Goal: Find specific page/section: Find specific page/section

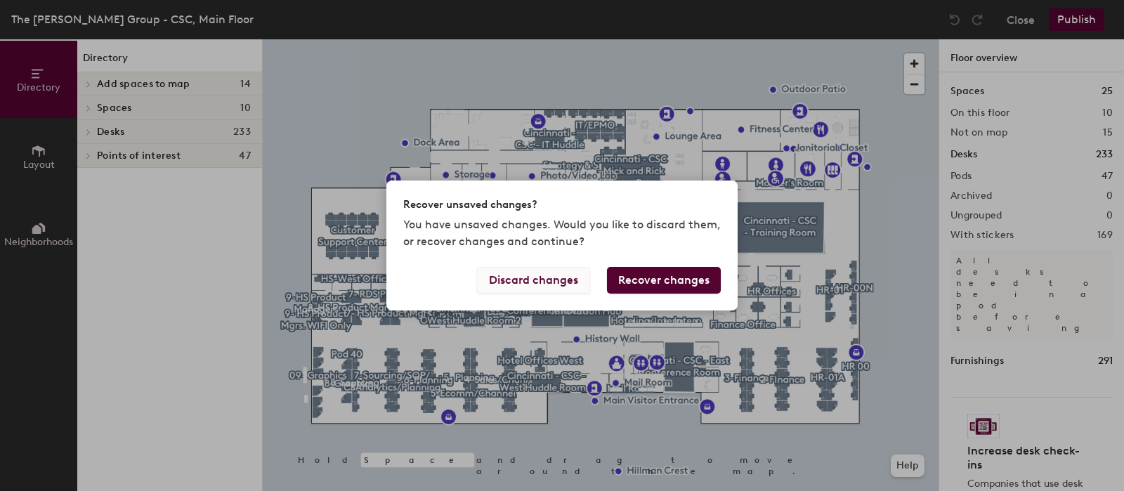
click at [557, 284] on button "Discard changes" at bounding box center [533, 280] width 113 height 27
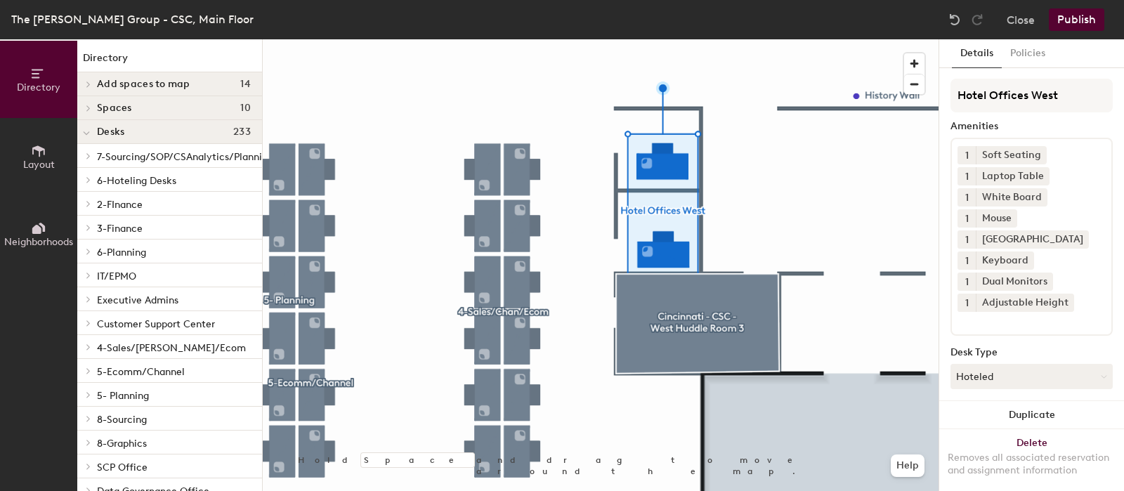
click at [86, 177] on icon at bounding box center [89, 179] width 6 height 7
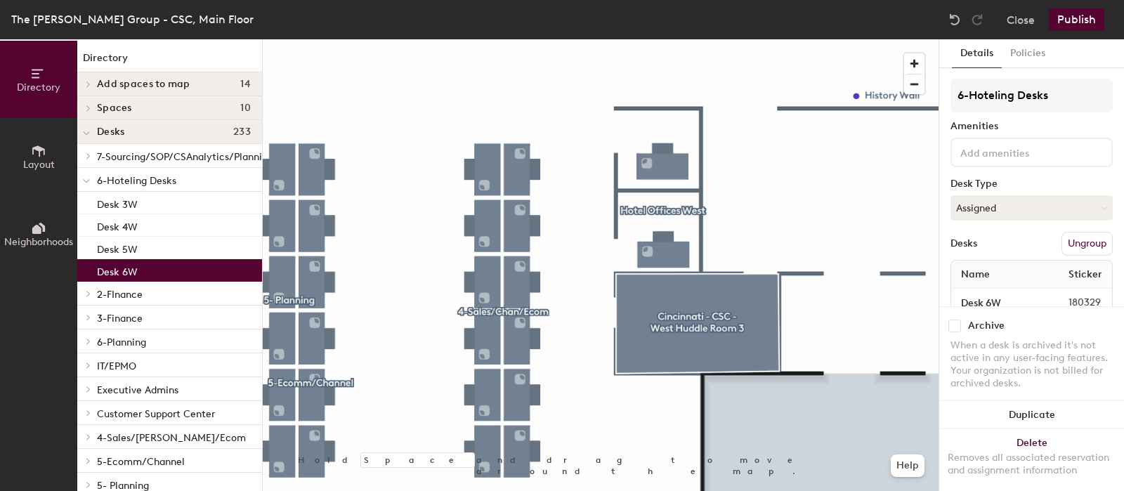
click at [164, 267] on div "Desk 6W" at bounding box center [169, 270] width 185 height 22
click at [1055, 205] on button "Assigned" at bounding box center [1032, 207] width 162 height 25
click at [84, 182] on icon at bounding box center [86, 181] width 7 height 6
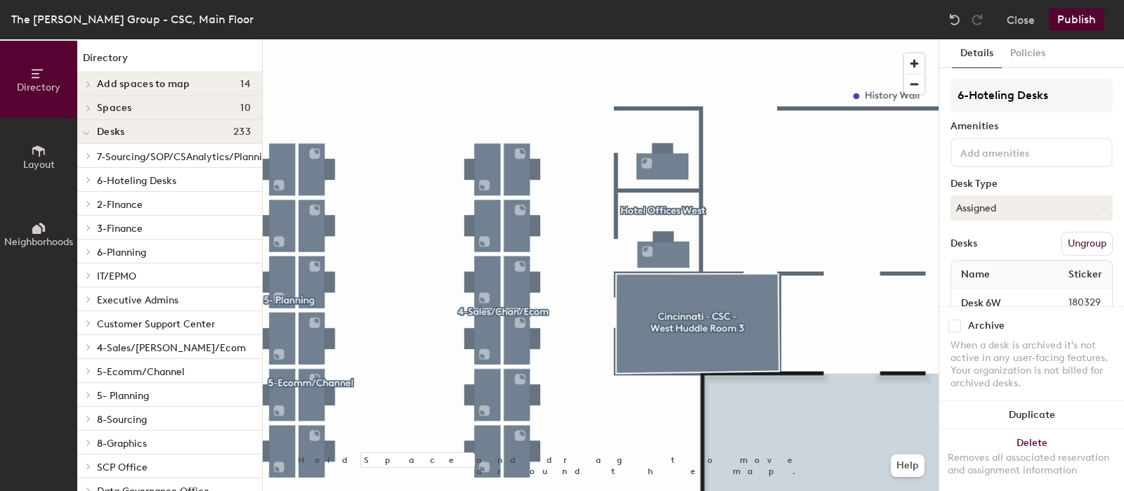
click at [88, 346] on icon at bounding box center [89, 347] width 6 height 7
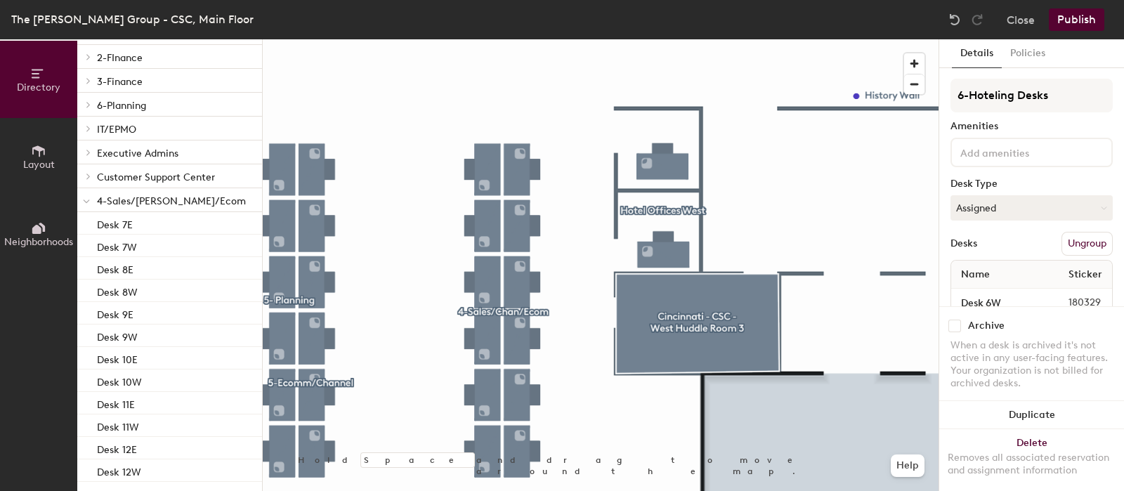
scroll to position [175, 0]
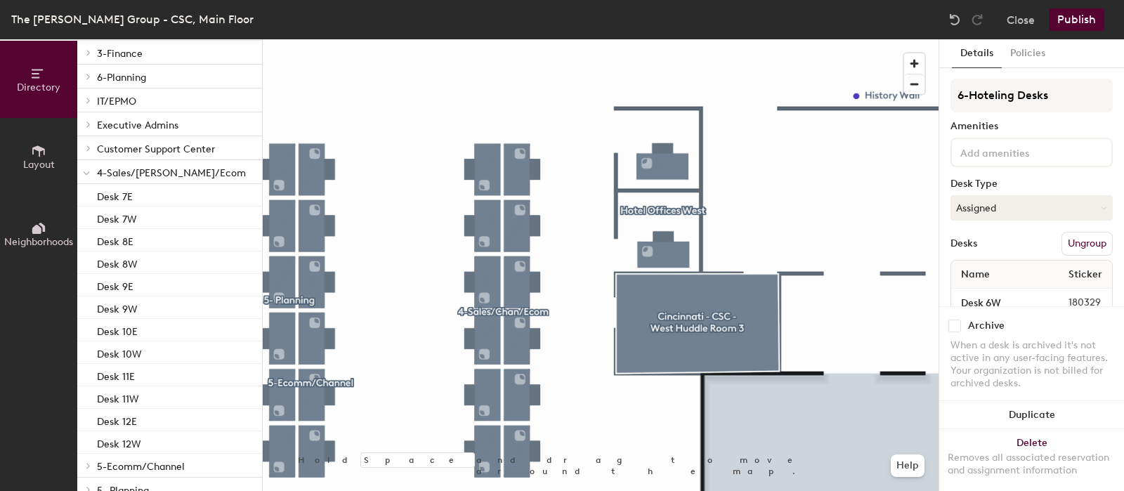
click at [86, 174] on icon at bounding box center [87, 173] width 6 height 3
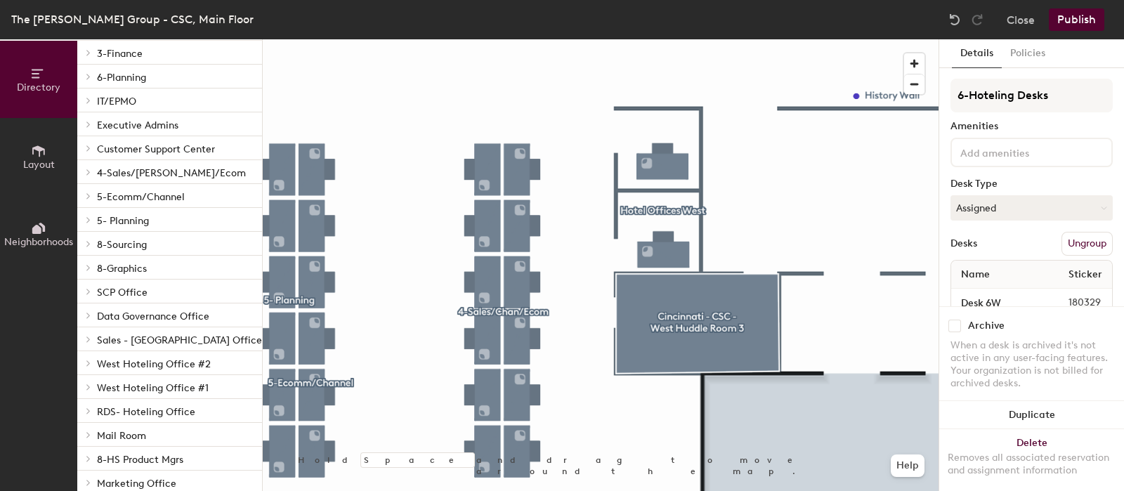
click at [91, 363] on icon at bounding box center [89, 363] width 6 height 7
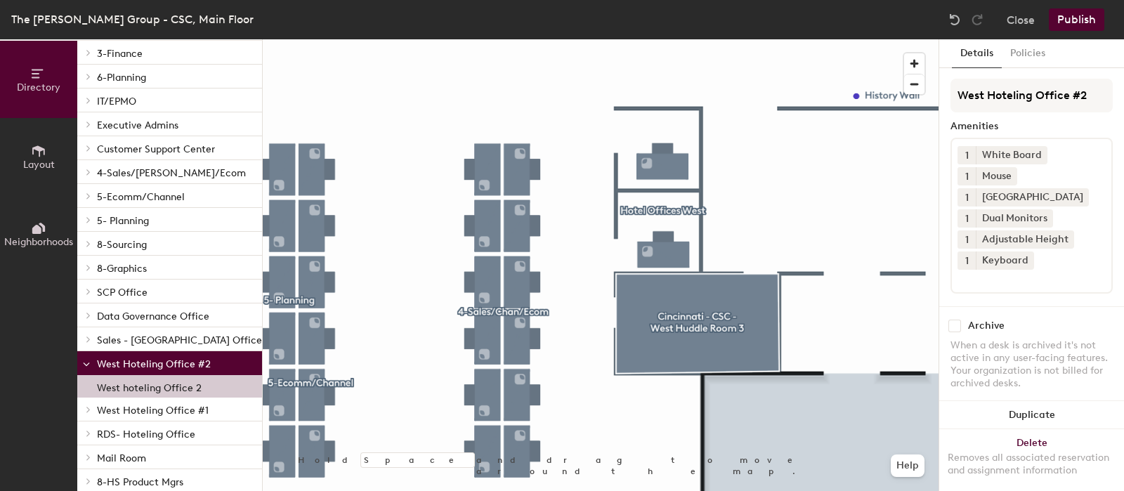
click at [130, 391] on p "West hoteling Office 2" at bounding box center [149, 386] width 105 height 16
